Goal: Task Accomplishment & Management: Manage account settings

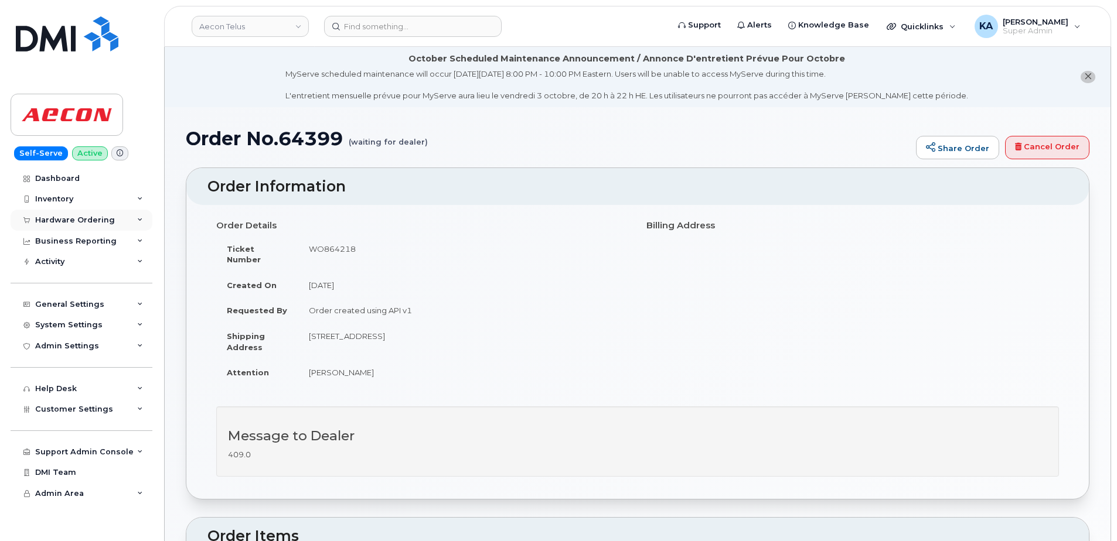
click at [81, 218] on div "Hardware Ordering" at bounding box center [75, 220] width 80 height 9
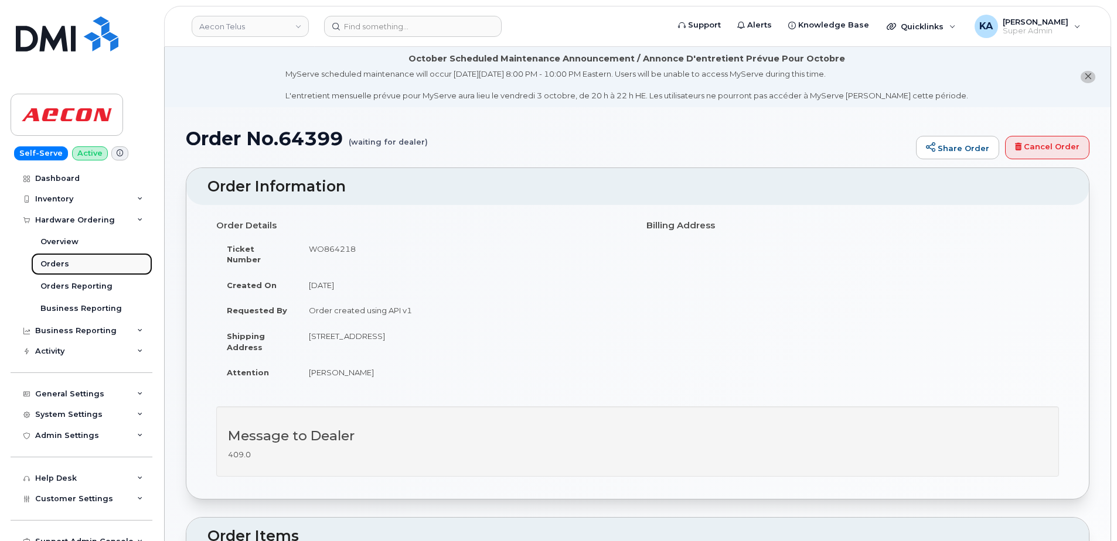
click at [49, 261] on div "Orders" at bounding box center [54, 264] width 29 height 11
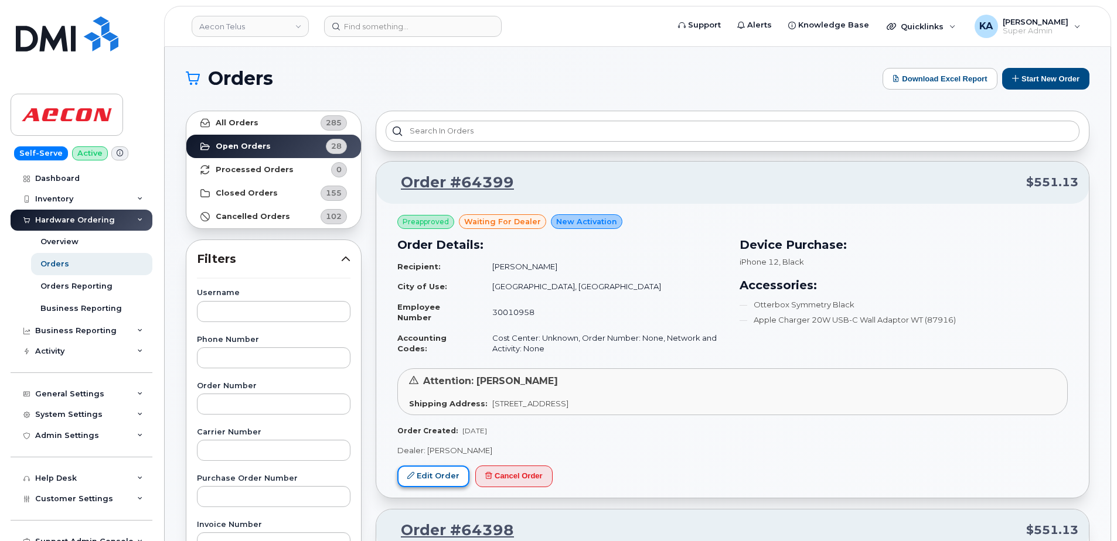
click at [443, 471] on link "Edit Order" at bounding box center [433, 477] width 72 height 22
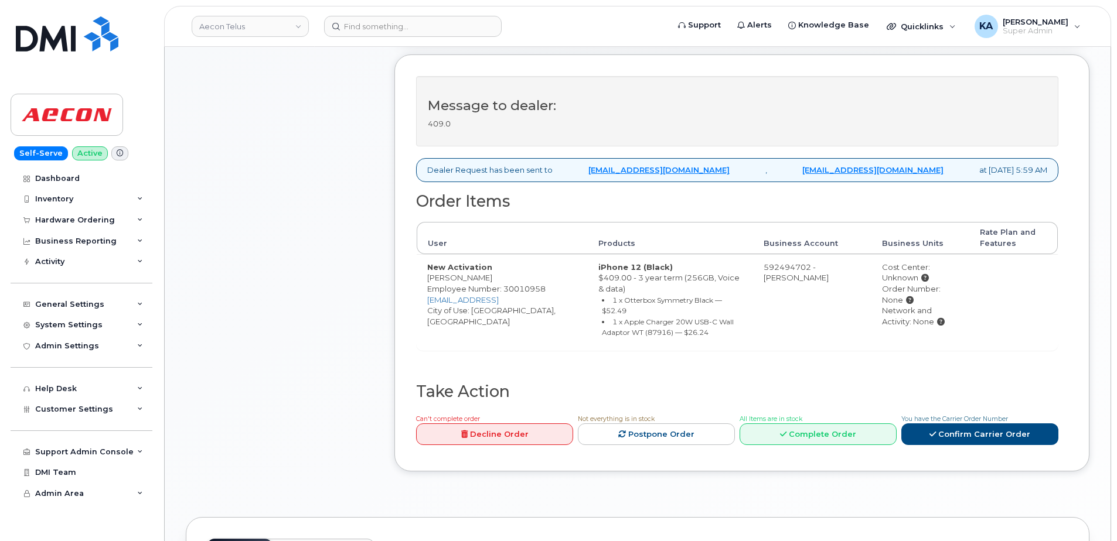
scroll to position [410, 0]
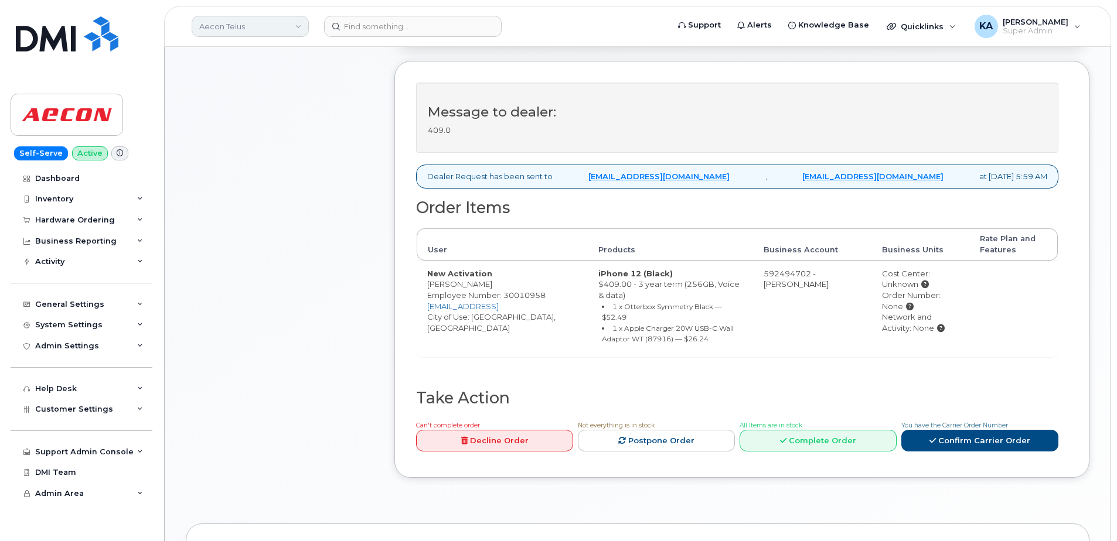
click at [237, 24] on link "Aecon Telus" at bounding box center [250, 26] width 117 height 21
